Goal: Navigation & Orientation: Find specific page/section

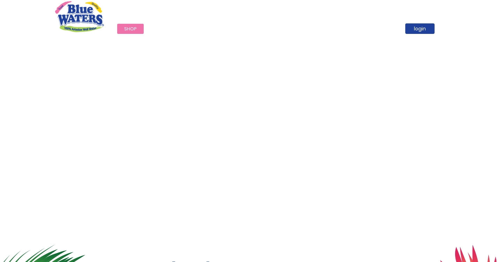
click at [126, 28] on span "Shop" at bounding box center [130, 28] width 13 height 7
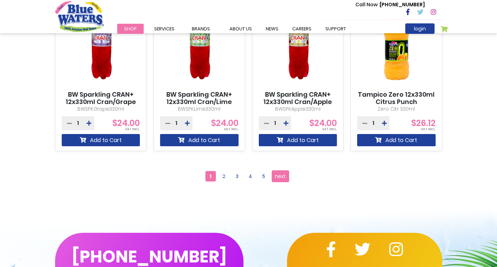
scroll to position [663, 0]
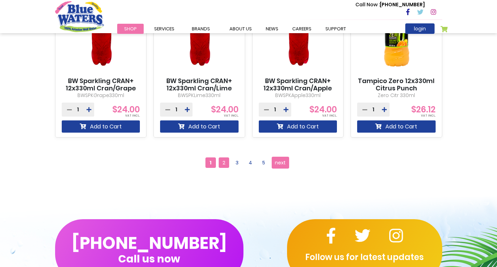
click at [222, 164] on span "2" at bounding box center [224, 162] width 10 height 10
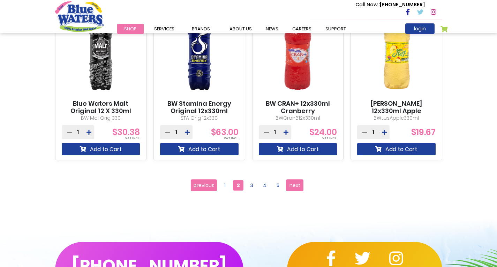
scroll to position [628, 0]
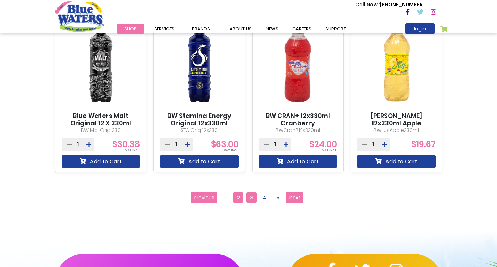
click at [251, 196] on span "3" at bounding box center [251, 197] width 10 height 10
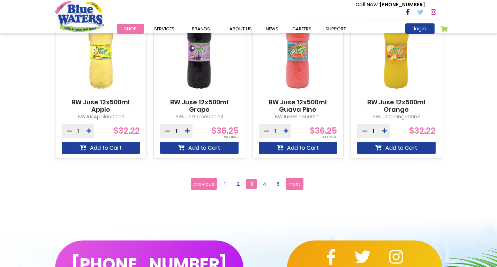
scroll to position [663, 0]
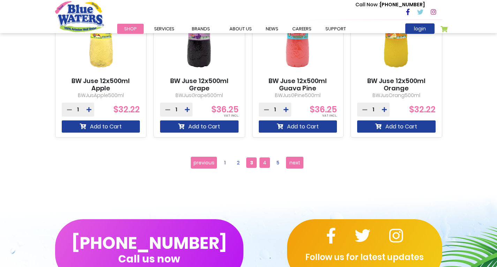
click at [265, 164] on span "4" at bounding box center [264, 162] width 10 height 10
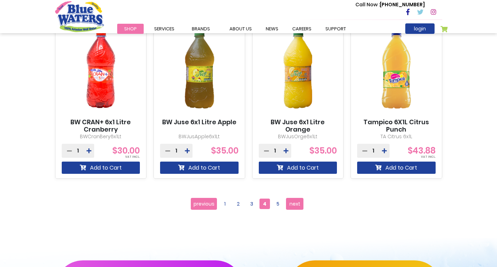
scroll to position [732, 0]
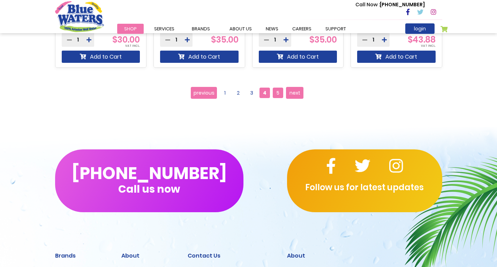
click at [277, 93] on span "5" at bounding box center [278, 93] width 10 height 10
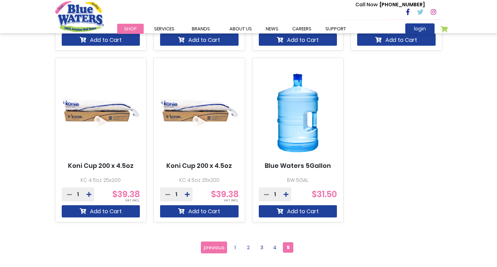
scroll to position [628, 0]
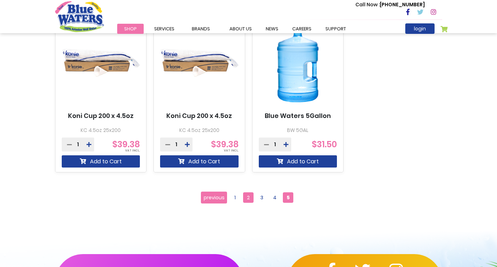
click at [249, 198] on span "2" at bounding box center [248, 197] width 10 height 10
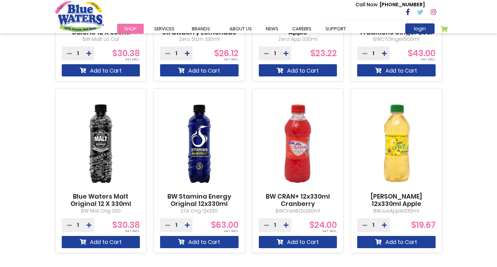
scroll to position [593, 0]
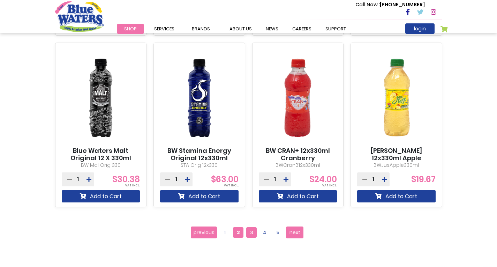
click at [251, 231] on span "3" at bounding box center [251, 232] width 10 height 10
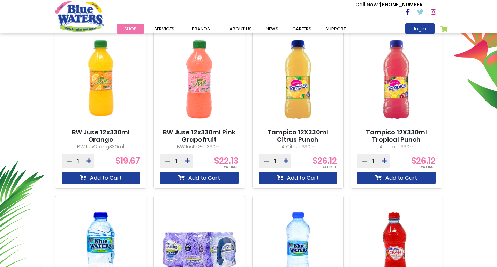
scroll to position [279, 0]
